Goal: Communication & Community: Participate in discussion

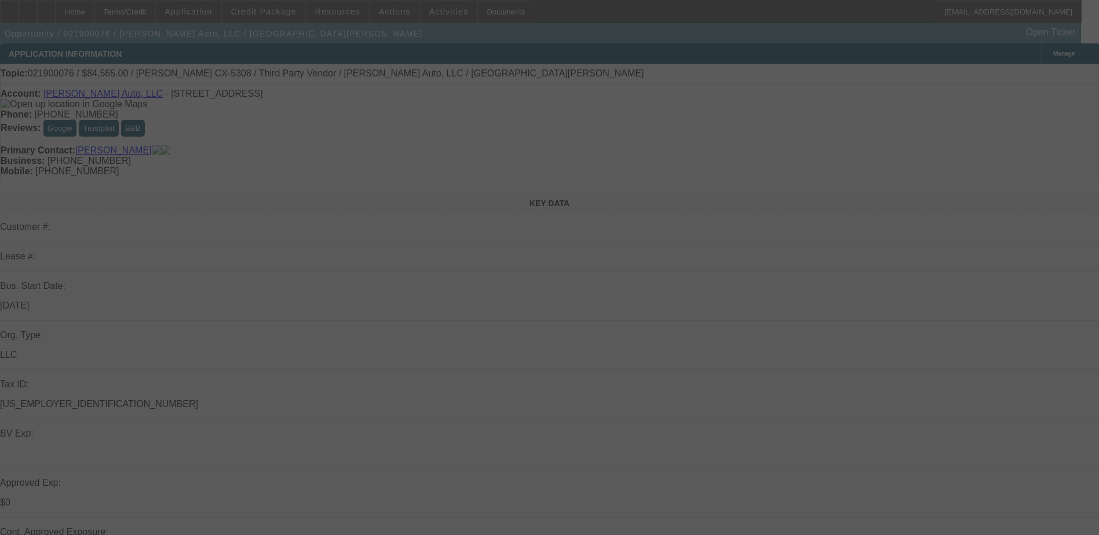
select select "0"
select select "0.1"
select select "0"
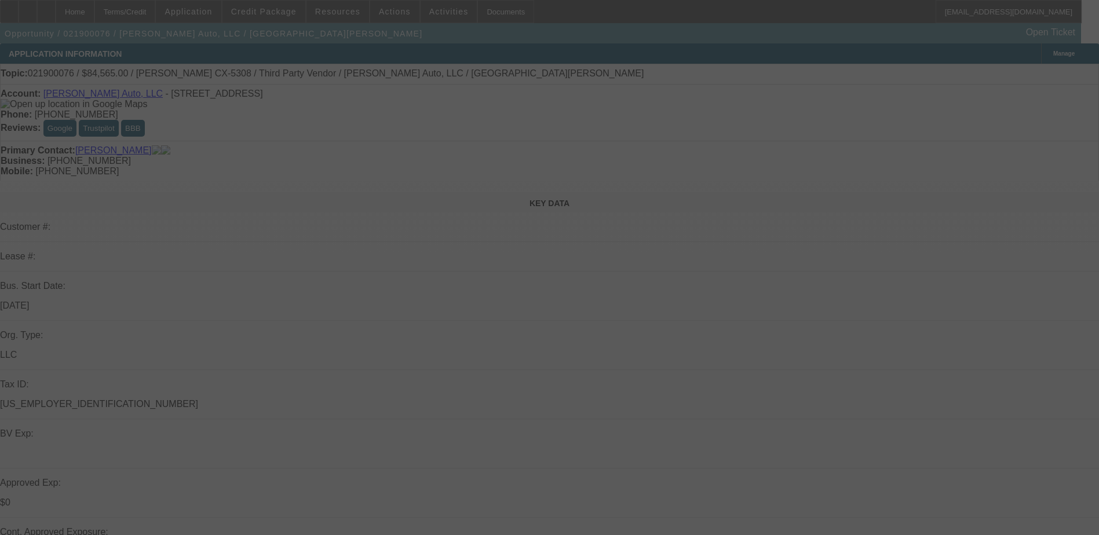
select select "0"
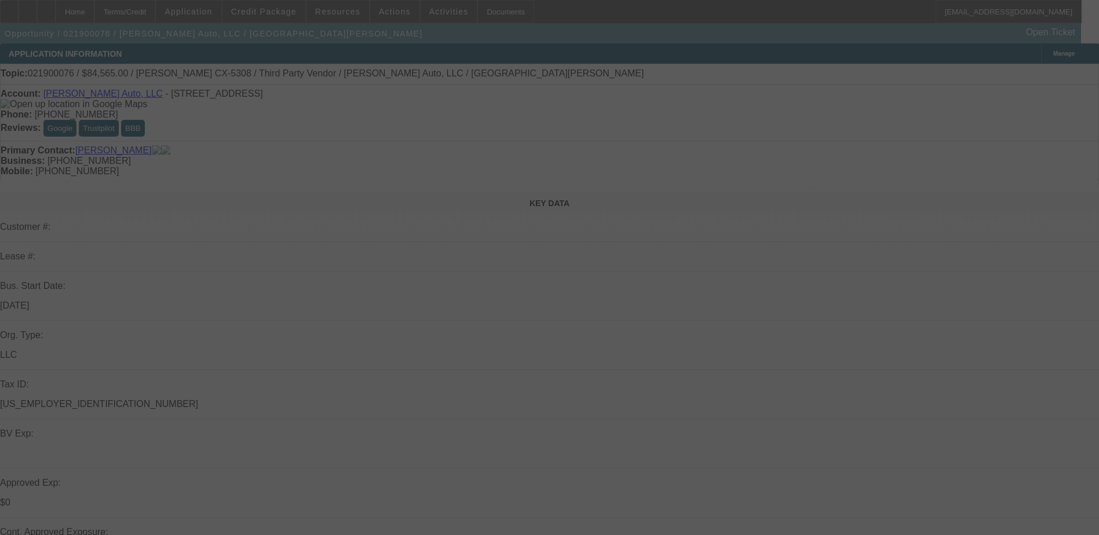
select select "0"
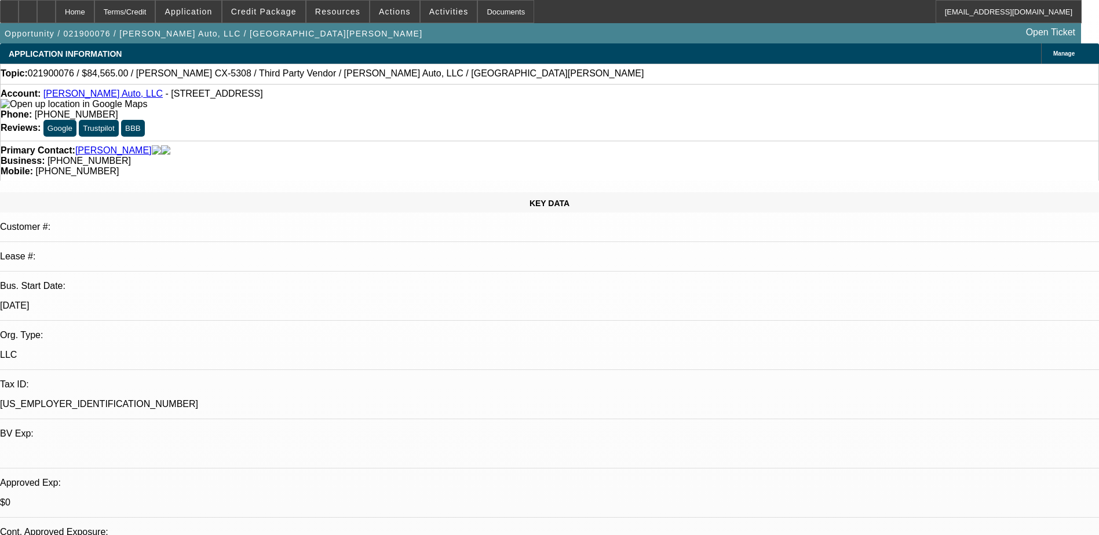
select select "1"
select select "4"
select select "1"
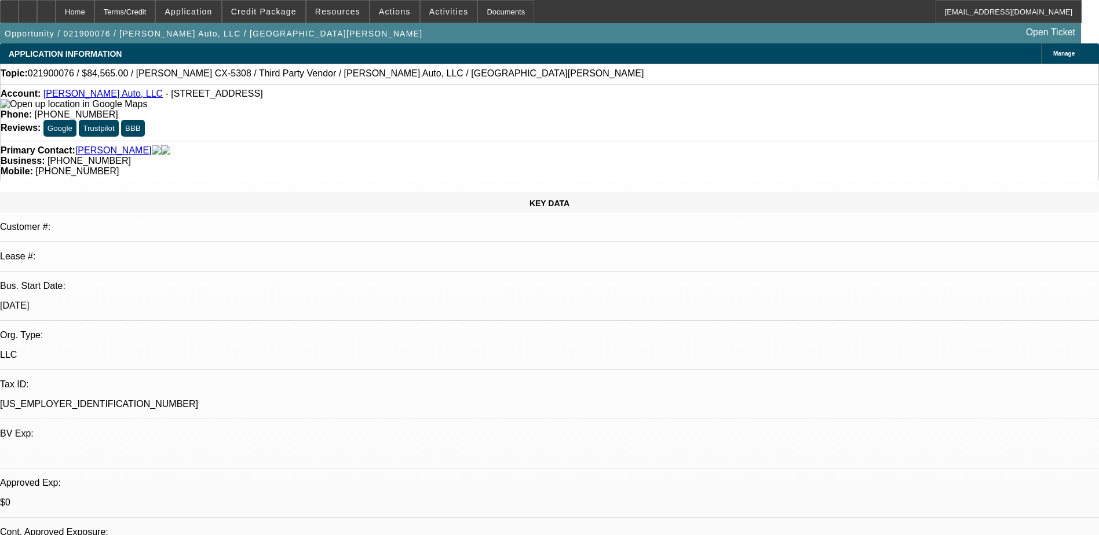
select select "6"
select select "1"
select select "6"
select select "1"
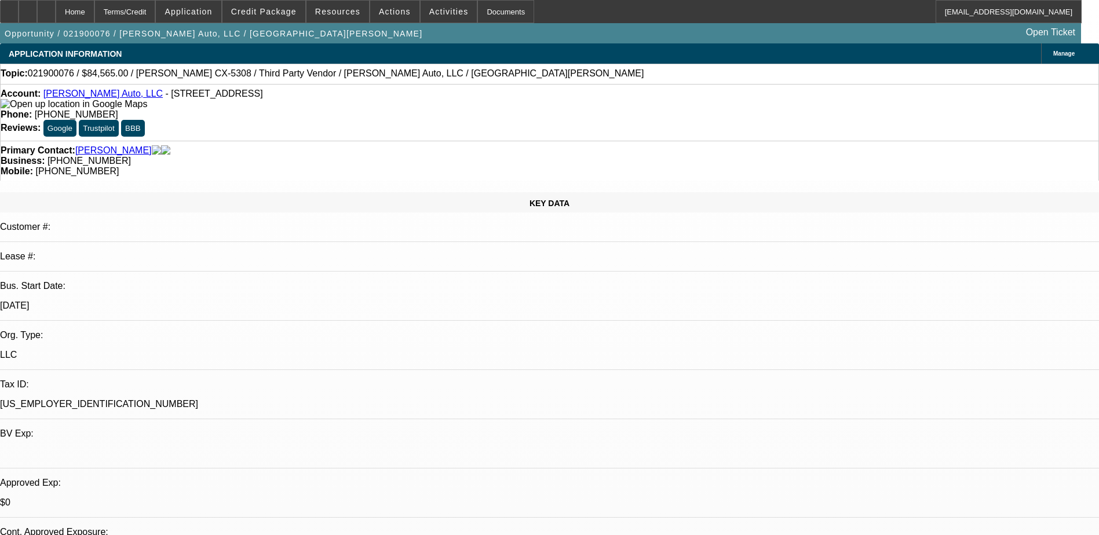
select select "1"
select select "6"
